Goal: Answer question/provide support

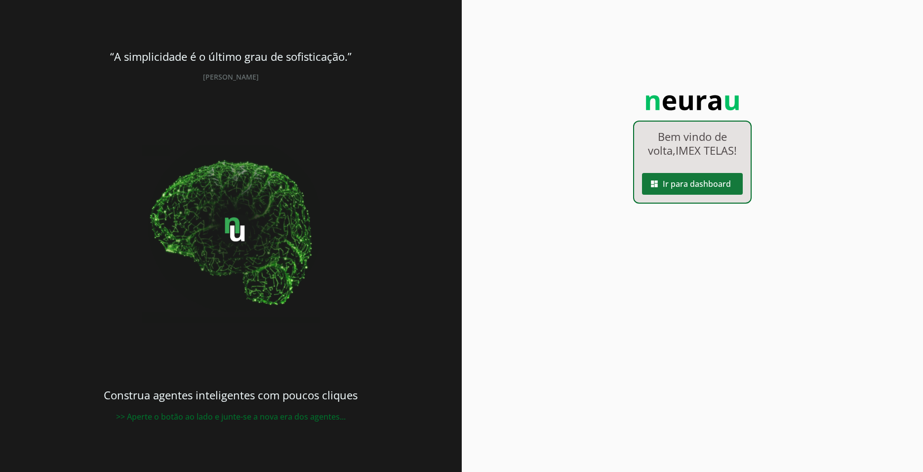
click at [714, 185] on span at bounding box center [692, 184] width 101 height 24
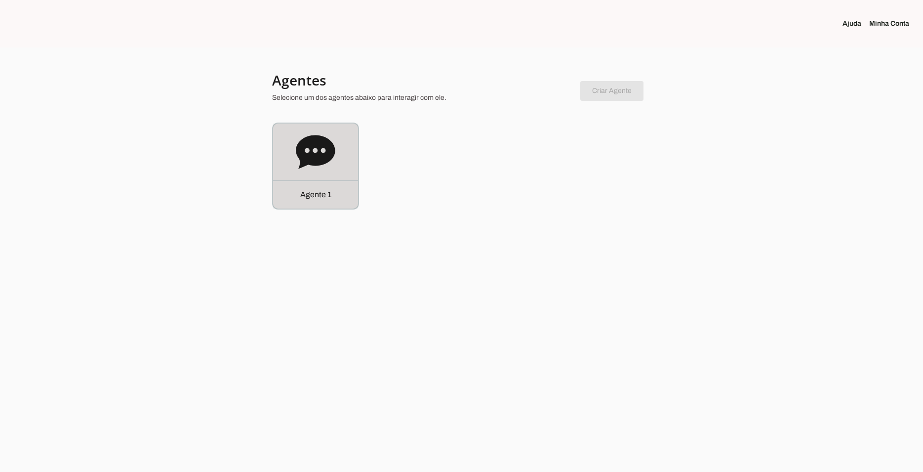
click at [324, 139] on icon at bounding box center [315, 152] width 39 height 34
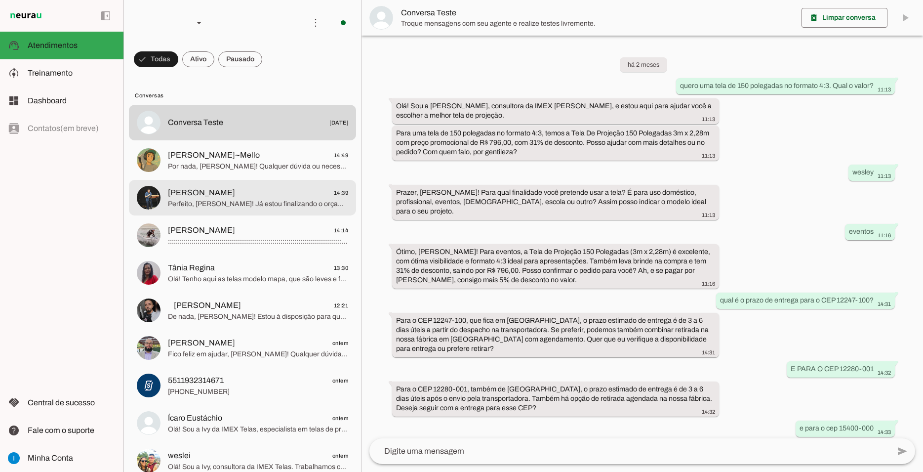
scroll to position [451, 0]
